Goal: Transaction & Acquisition: Obtain resource

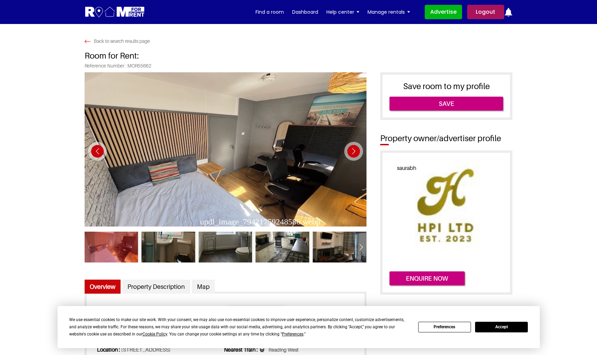
scroll to position [151, 0]
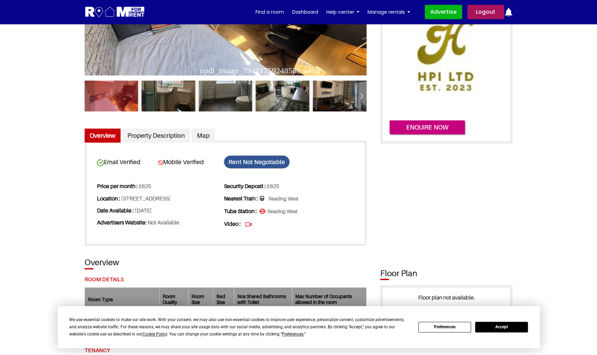
click at [510, 327] on button "Accept" at bounding box center [501, 326] width 53 height 11
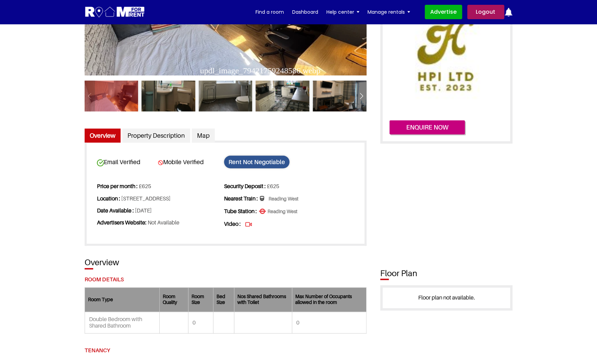
drag, startPoint x: 204, startPoint y: 200, endPoint x: 106, endPoint y: 205, distance: 98.1
click at [106, 204] on li "Location : Boston Ave, Coley Park, Reading RG1 6JU, UK" at bounding box center [160, 198] width 126 height 12
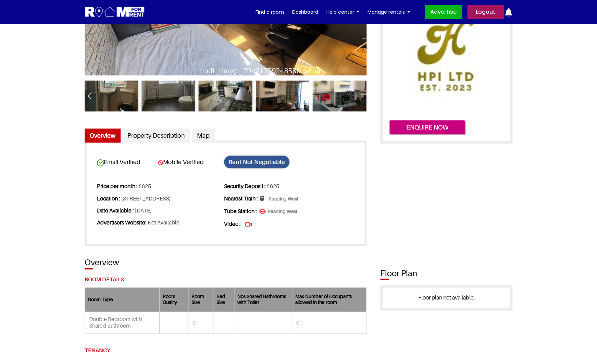
copy li "RG1 6JU"
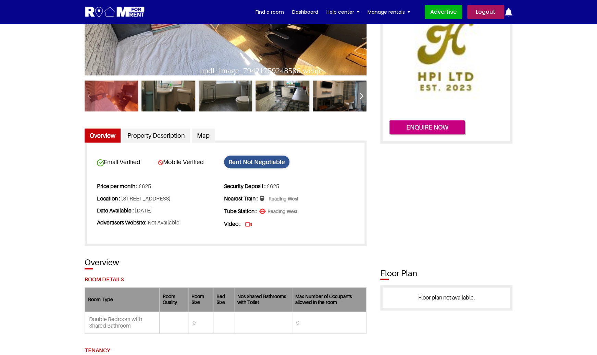
click at [120, 11] on img at bounding box center [115, 12] width 61 height 13
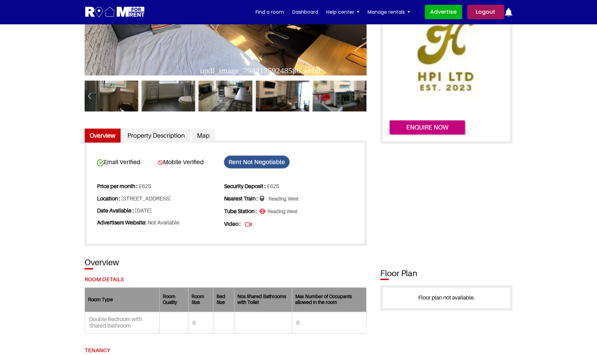
copy li "RG1 6JU"
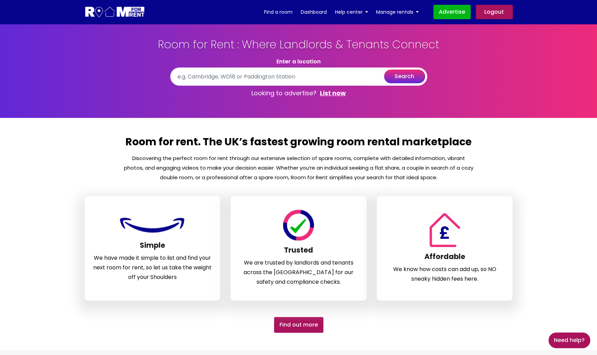
click at [219, 77] on input "text" at bounding box center [298, 76] width 257 height 18
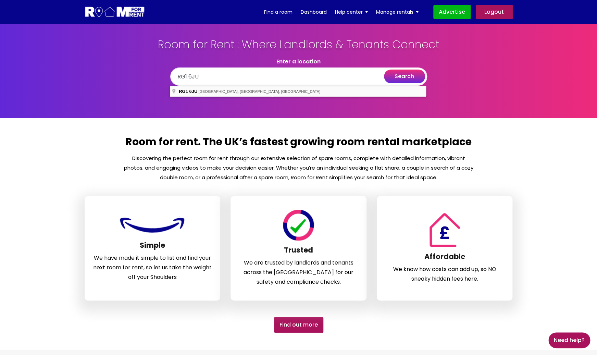
type input "Boston Avenue, Coley Park, Reading RG1 6JU, UK"
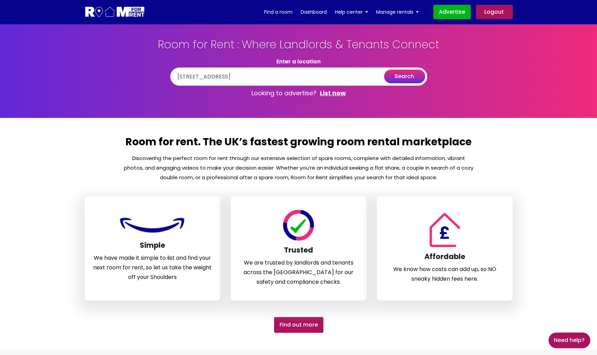
click at [407, 79] on button "search" at bounding box center [404, 77] width 41 height 14
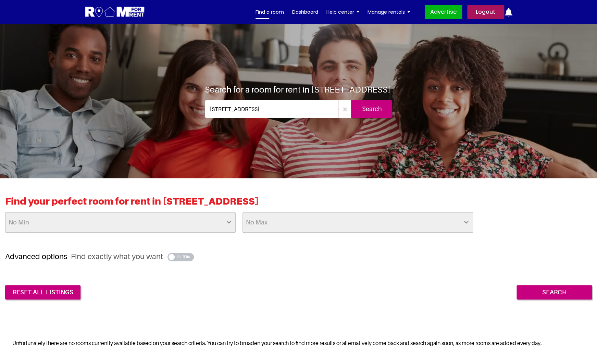
click at [269, 14] on link "Find a room" at bounding box center [269, 12] width 28 height 10
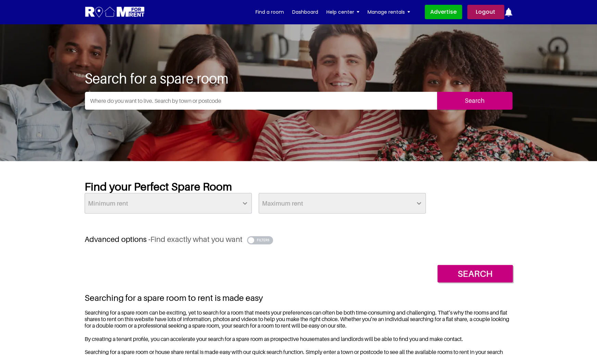
click at [211, 107] on input "text" at bounding box center [261, 101] width 352 height 18
paste input "RG1 6JU"
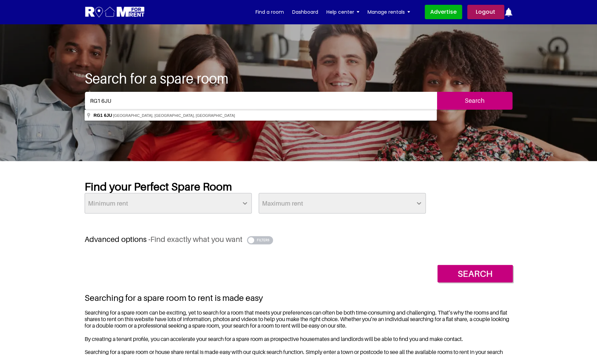
type input "Boston Avenue, Coley Park, Reading RG1 6JU, UK"
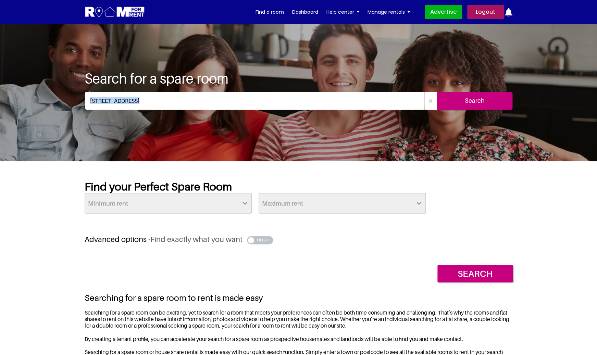
click at [461, 96] on input "Search" at bounding box center [474, 101] width 75 height 18
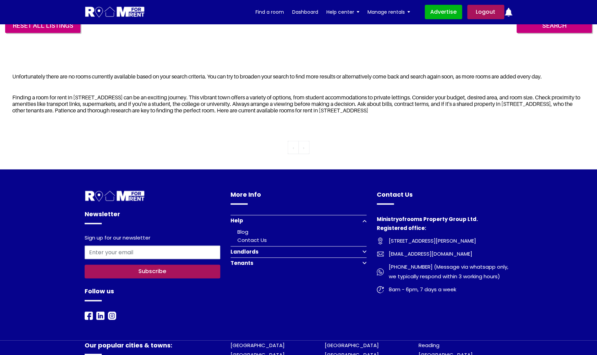
scroll to position [267, 0]
